Goal: Task Accomplishment & Management: Manage account settings

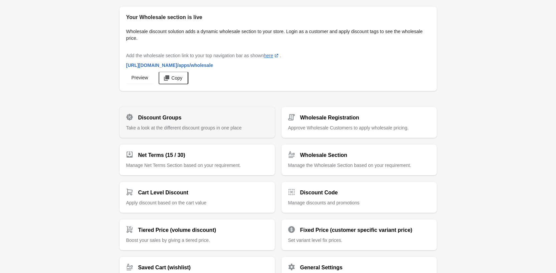
click at [186, 116] on div "Discount Groups" at bounding box center [194, 114] width 147 height 13
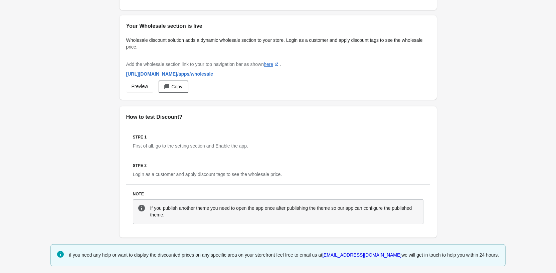
scroll to position [723, 0]
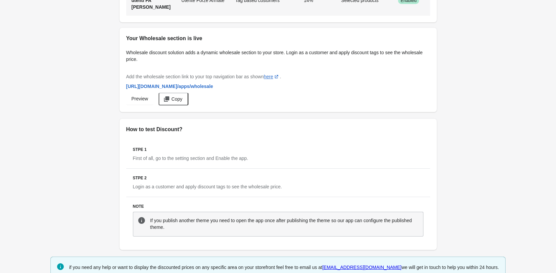
click at [431, 3] on span "Actions" at bounding box center [438, 0] width 15 height 5
click at [418, 192] on span "Delete" at bounding box center [425, 189] width 16 height 7
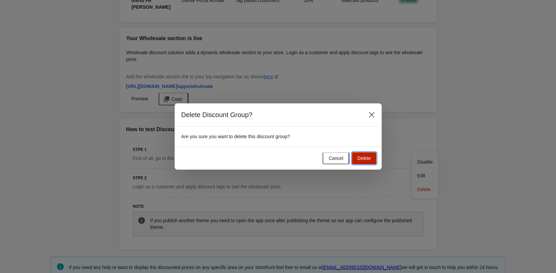
click at [369, 163] on button "Delete" at bounding box center [364, 158] width 24 height 12
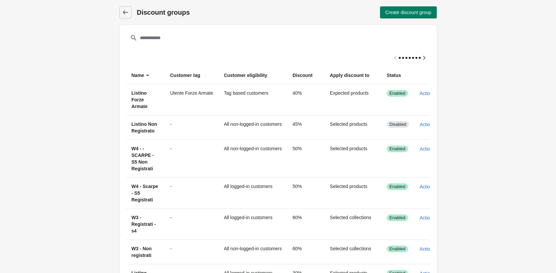
scroll to position [0, 0]
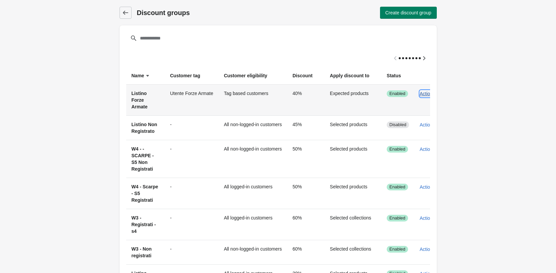
click at [424, 92] on span "Actions" at bounding box center [427, 93] width 15 height 5
click at [426, 126] on span "Edit" at bounding box center [425, 124] width 16 height 7
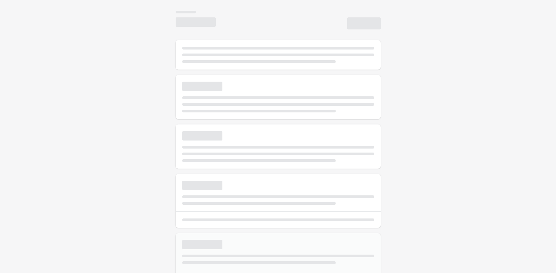
select select "*"
type input "**********"
type input "**"
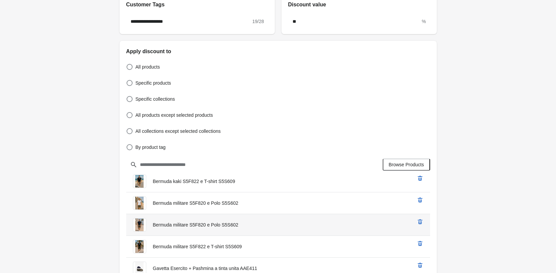
scroll to position [267, 0]
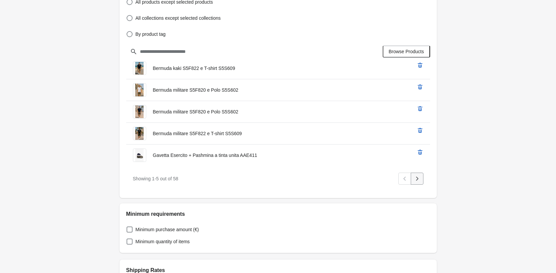
click at [422, 179] on button "Next" at bounding box center [417, 178] width 13 height 12
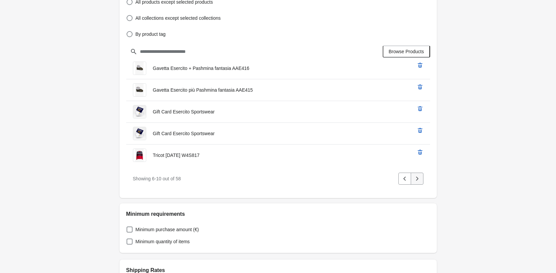
click at [421, 179] on button "Next" at bounding box center [417, 178] width 13 height 12
click at [421, 180] on button "Next" at bounding box center [417, 178] width 13 height 12
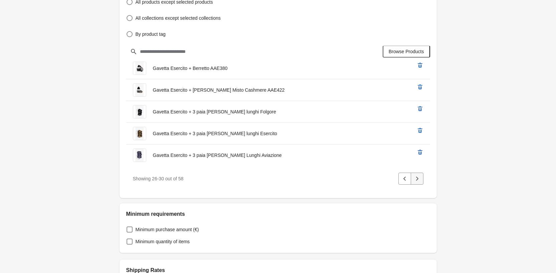
click at [421, 180] on button "Next" at bounding box center [417, 178] width 13 height 12
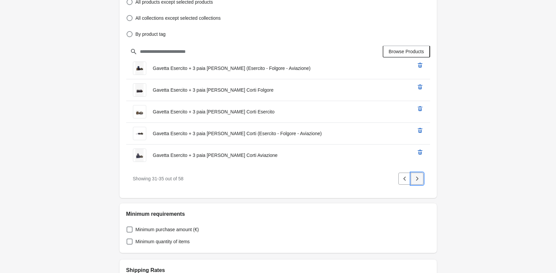
click at [421, 180] on button "Next" at bounding box center [417, 178] width 13 height 12
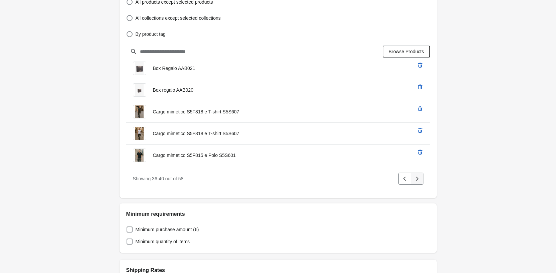
click at [421, 183] on button "Next" at bounding box center [417, 178] width 13 height 12
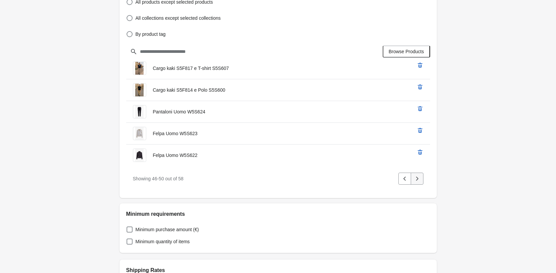
click at [421, 179] on button "Next" at bounding box center [417, 178] width 13 height 12
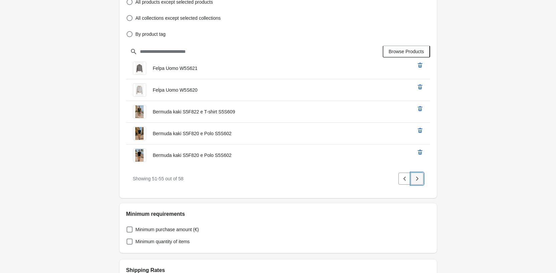
click at [421, 179] on button "Next" at bounding box center [417, 178] width 13 height 12
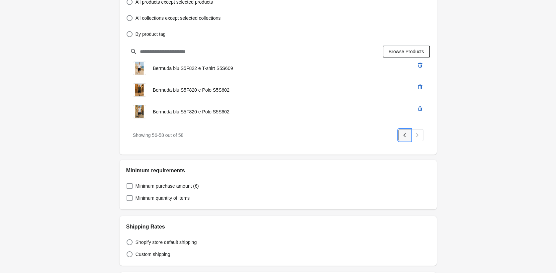
click at [408, 137] on icon "Previous" at bounding box center [405, 135] width 7 height 7
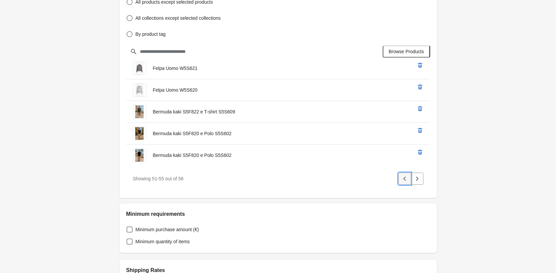
click at [406, 176] on icon "Previous" at bounding box center [405, 178] width 7 height 7
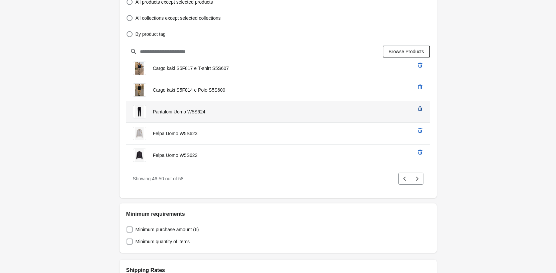
click at [421, 109] on icon "remove Pantaloni Uomo W5S624’s product" at bounding box center [420, 108] width 7 height 7
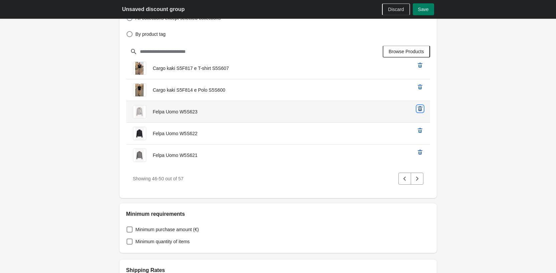
click at [419, 109] on icon "remove Felpa Uomo W5S623’s product" at bounding box center [420, 108] width 7 height 7
click at [420, 109] on icon "remove Felpa Uomo W5S622’s product" at bounding box center [420, 108] width 7 height 7
click at [420, 109] on icon "remove Felpa Uomo W5S621’s product" at bounding box center [420, 108] width 7 height 7
click at [420, 109] on icon "remove Felpa Uomo W5S620’s product" at bounding box center [420, 108] width 7 height 7
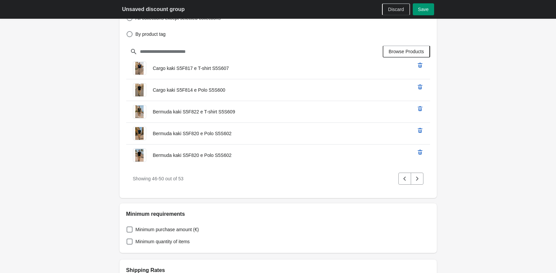
click at [428, 12] on span "Save" at bounding box center [423, 9] width 11 height 5
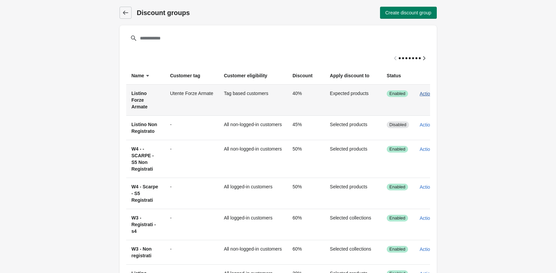
click at [429, 95] on span "Actions" at bounding box center [427, 93] width 15 height 5
click at [423, 126] on span "Edit" at bounding box center [425, 124] width 16 height 7
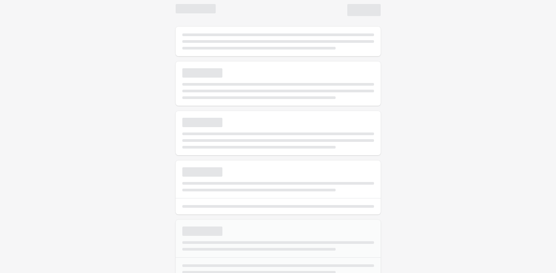
select select "*"
type input "**********"
type input "**"
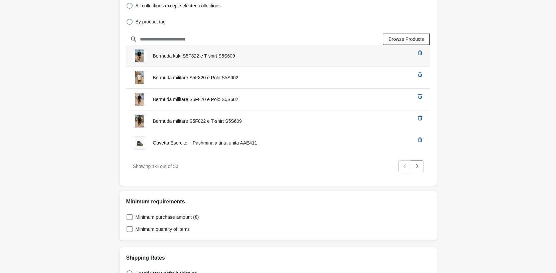
scroll to position [221, 0]
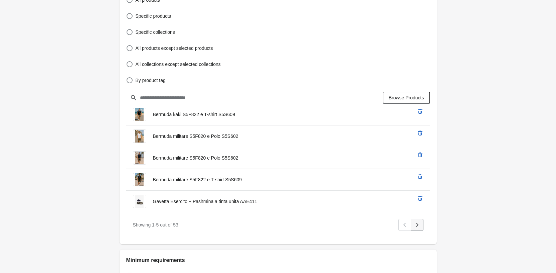
click at [422, 225] on button "Next" at bounding box center [417, 225] width 13 height 12
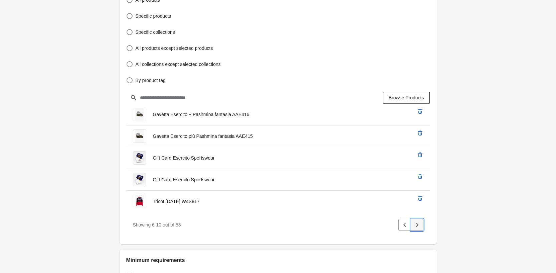
click at [421, 225] on button "Next" at bounding box center [417, 225] width 13 height 12
click at [420, 225] on icon "Next" at bounding box center [417, 224] width 7 height 7
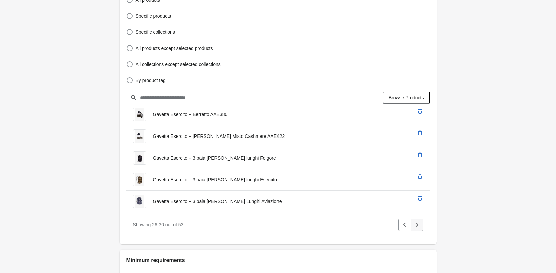
click at [420, 225] on icon "Next" at bounding box center [417, 224] width 7 height 7
click at [419, 225] on icon "Next" at bounding box center [417, 224] width 7 height 7
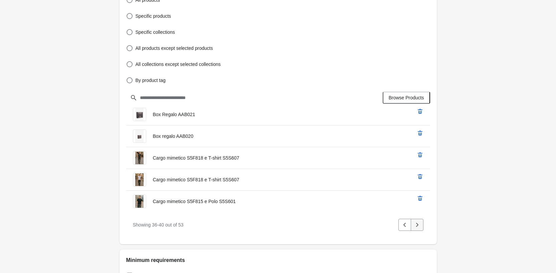
click at [419, 225] on icon "Next" at bounding box center [417, 224] width 7 height 7
click at [418, 224] on icon "Next" at bounding box center [417, 224] width 7 height 7
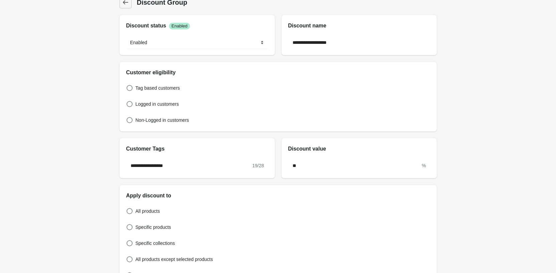
scroll to position [0, 0]
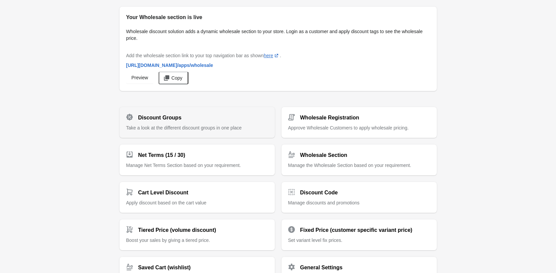
click at [185, 125] on span "Take a look at the different discount groups in one place" at bounding box center [184, 127] width 116 height 5
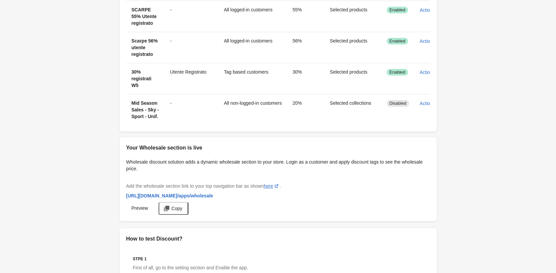
scroll to position [602, 0]
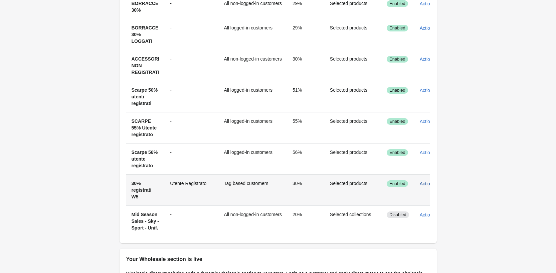
click at [425, 186] on span "Actions" at bounding box center [427, 183] width 15 height 5
click at [422, 231] on span "Edit" at bounding box center [425, 228] width 16 height 7
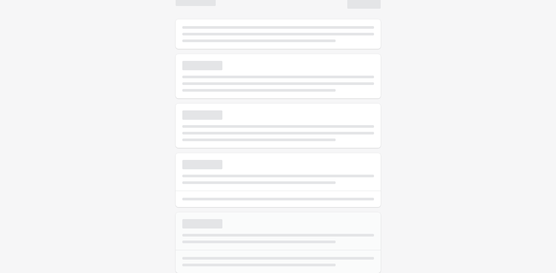
select select "*"
type input "**********"
type input "**"
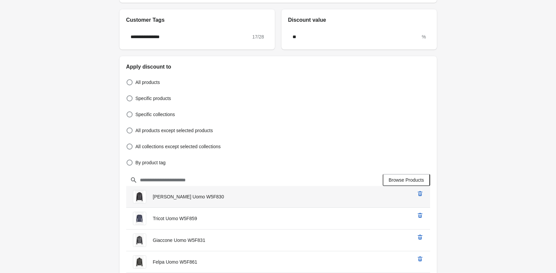
scroll to position [201, 0]
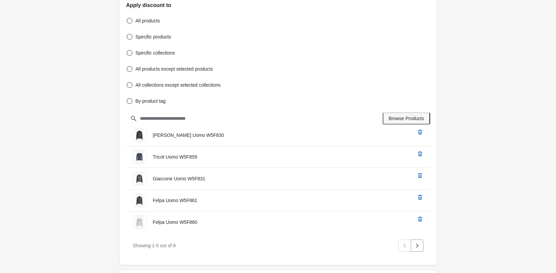
click at [418, 117] on span "Browse Products" at bounding box center [406, 118] width 35 height 5
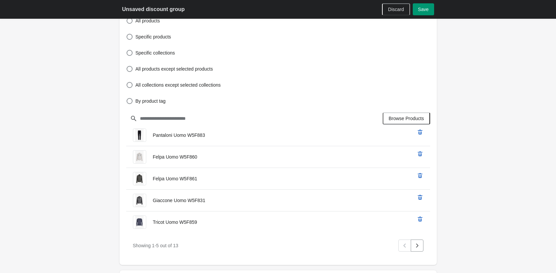
click at [429, 11] on button "Save" at bounding box center [423, 9] width 21 height 12
